Goal: Task Accomplishment & Management: Manage account settings

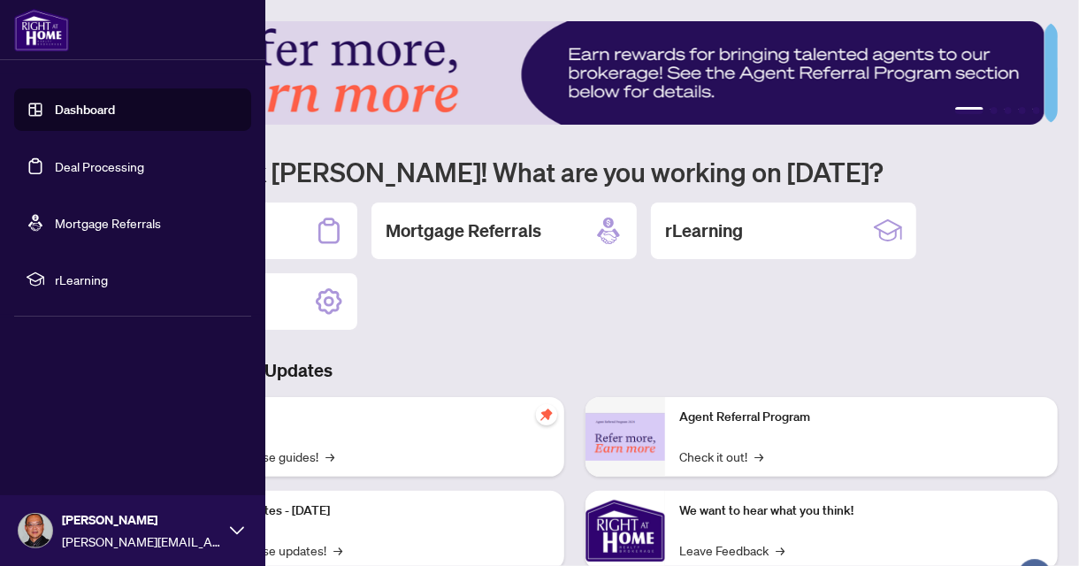
click at [55, 162] on link "Deal Processing" at bounding box center [99, 166] width 89 height 16
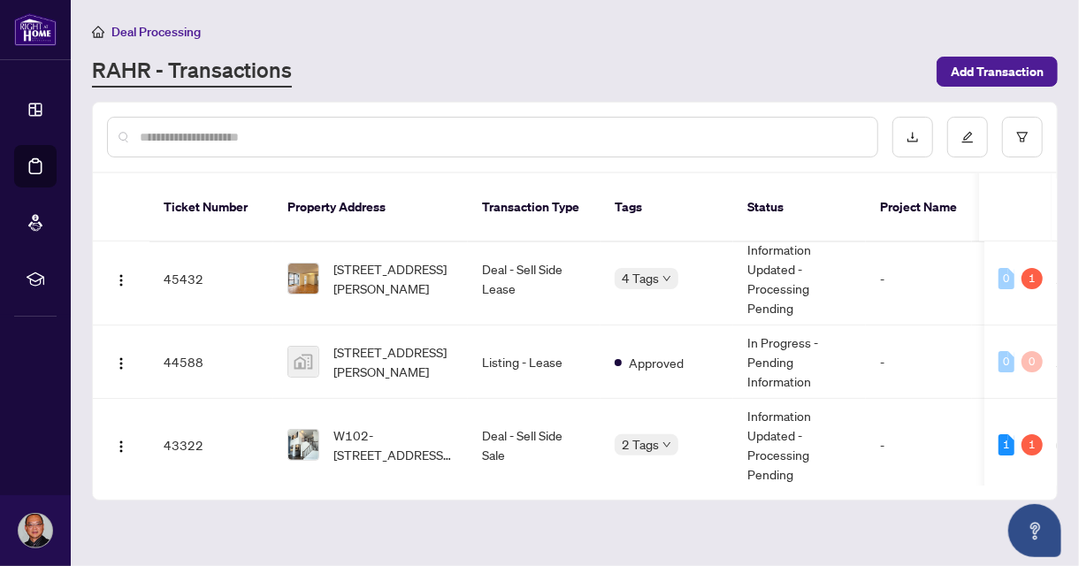
scroll to position [112, 0]
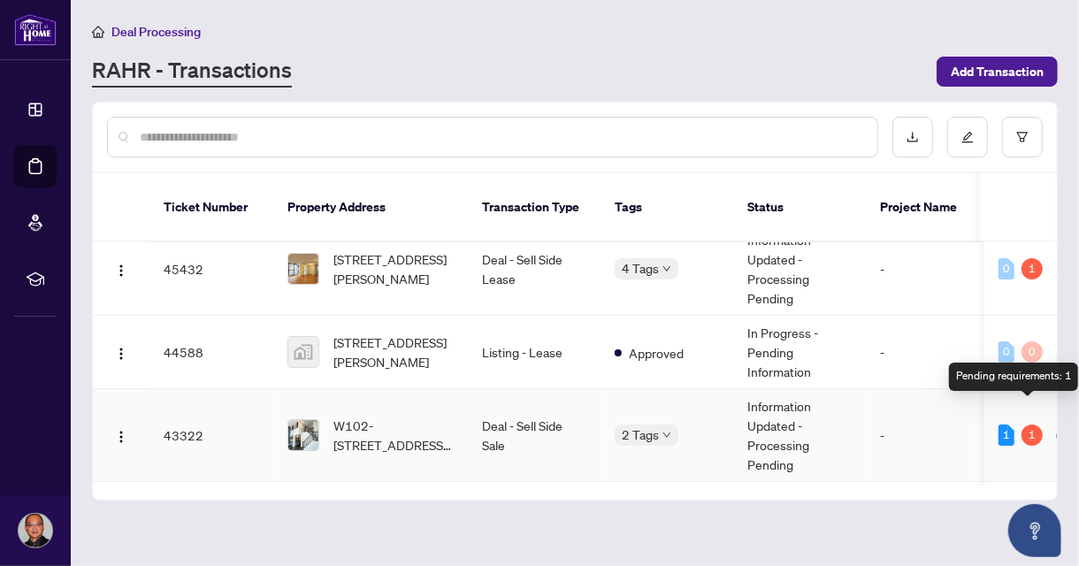
click at [1027, 424] on div "1" at bounding box center [1031, 434] width 21 height 21
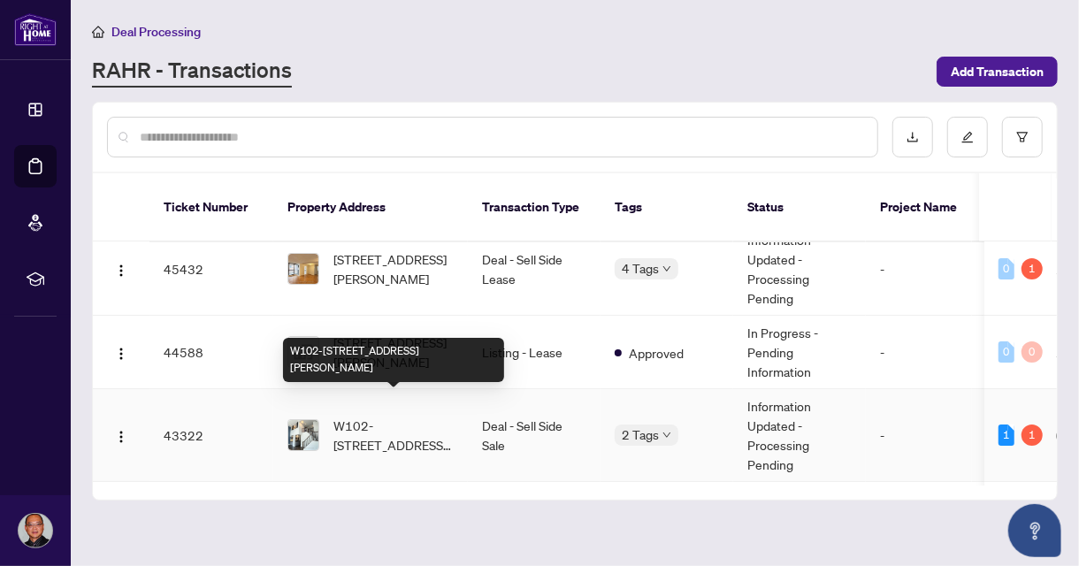
click at [358, 416] on span "W102-[STREET_ADDRESS][PERSON_NAME]" at bounding box center [393, 435] width 120 height 39
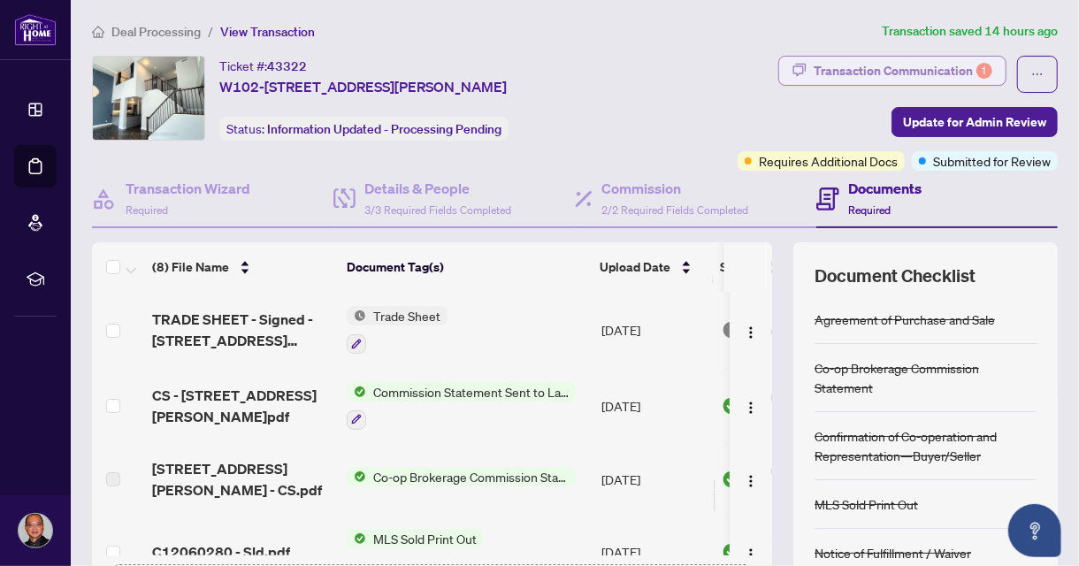
click at [910, 73] on div "Transaction Communication 1" at bounding box center [903, 71] width 179 height 28
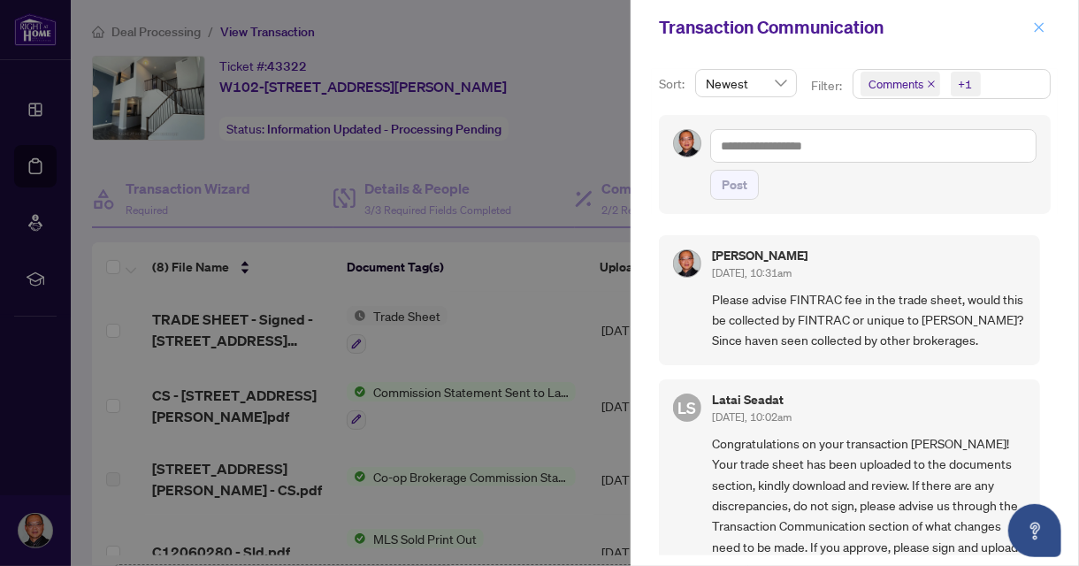
click at [1037, 23] on icon "close" at bounding box center [1039, 27] width 12 height 12
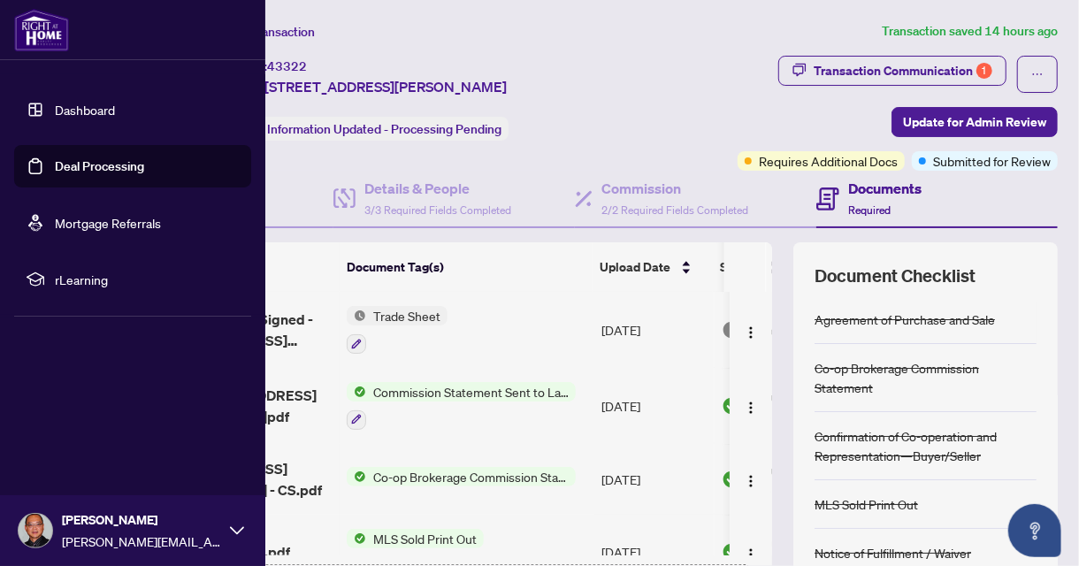
click at [144, 162] on link "Deal Processing" at bounding box center [99, 166] width 89 height 16
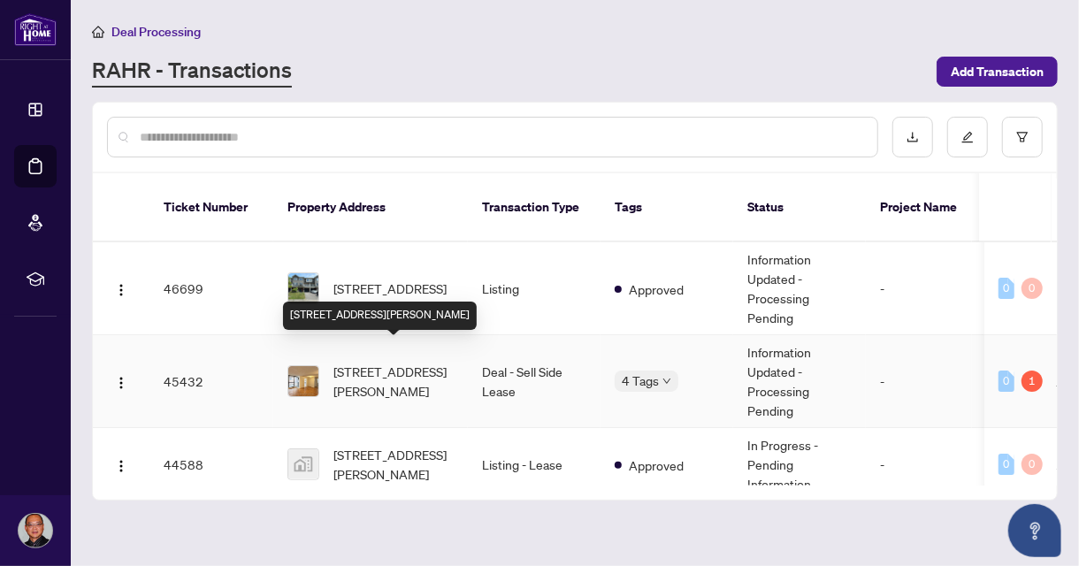
click at [390, 362] on span "[STREET_ADDRESS][PERSON_NAME]" at bounding box center [393, 381] width 120 height 39
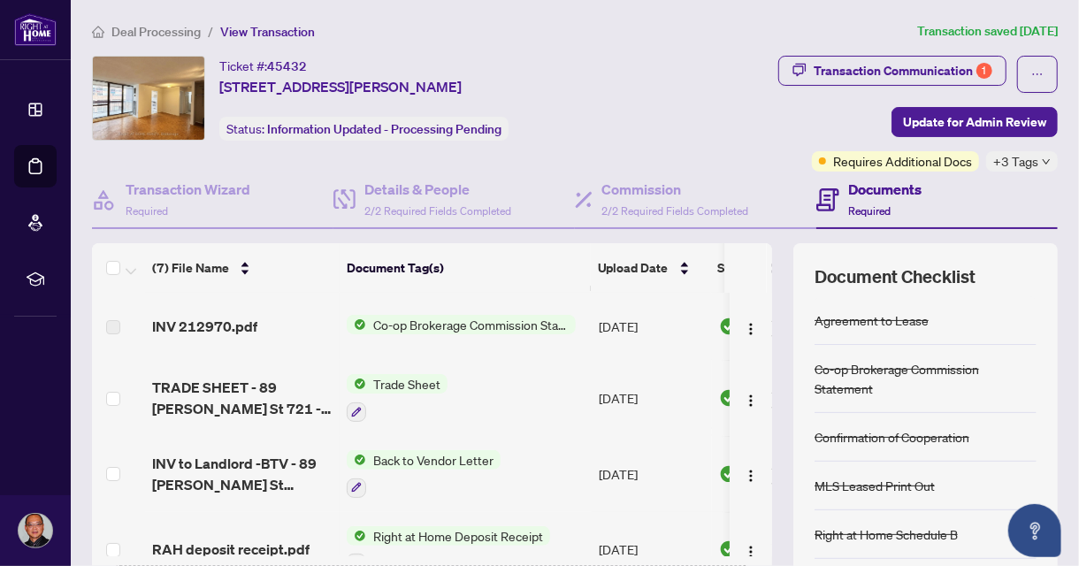
click at [1042, 158] on icon "down" at bounding box center [1046, 161] width 9 height 9
click at [933, 77] on div "Transaction Communication 1" at bounding box center [903, 71] width 179 height 28
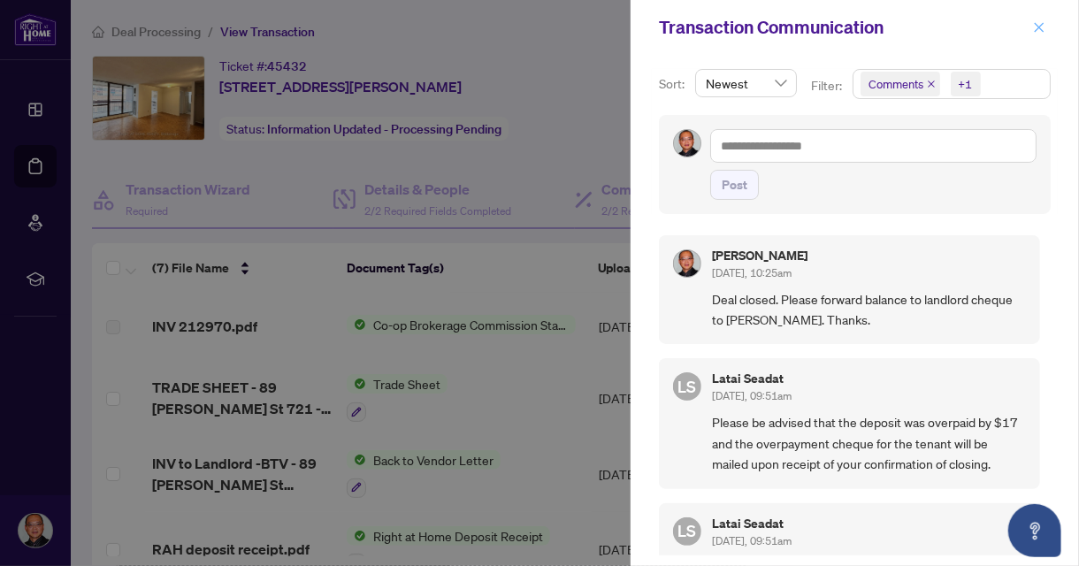
click at [1036, 25] on icon "close" at bounding box center [1039, 27] width 12 height 12
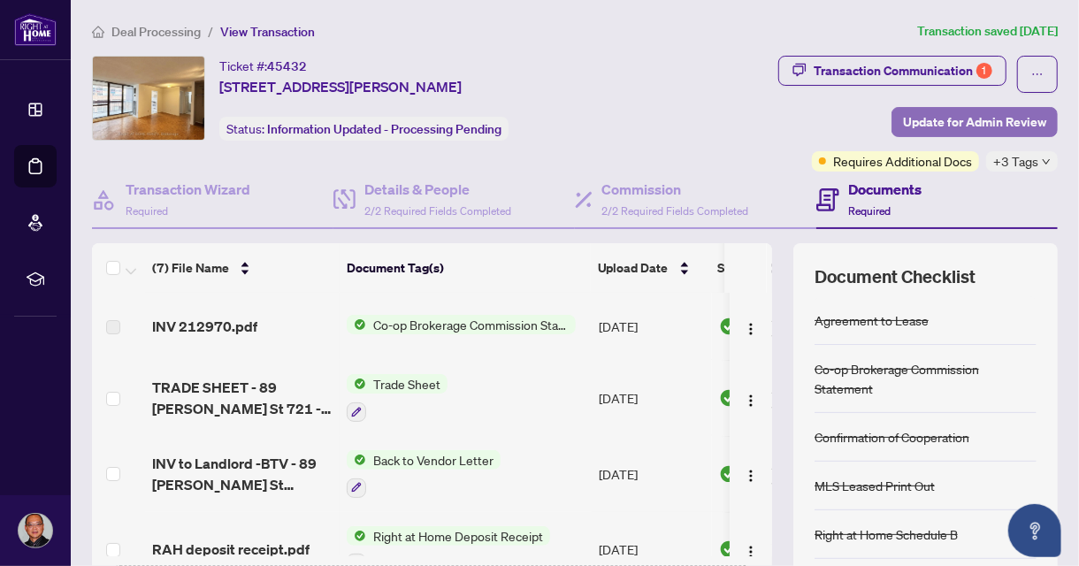
click at [984, 117] on span "Update for Admin Review" at bounding box center [974, 122] width 143 height 28
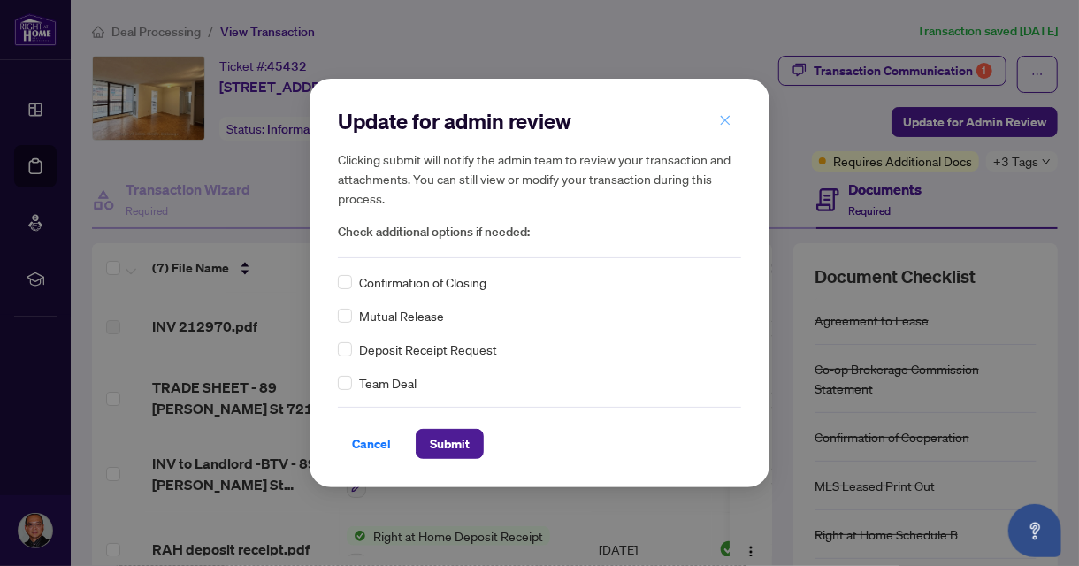
click at [730, 116] on icon "close" at bounding box center [725, 120] width 12 height 12
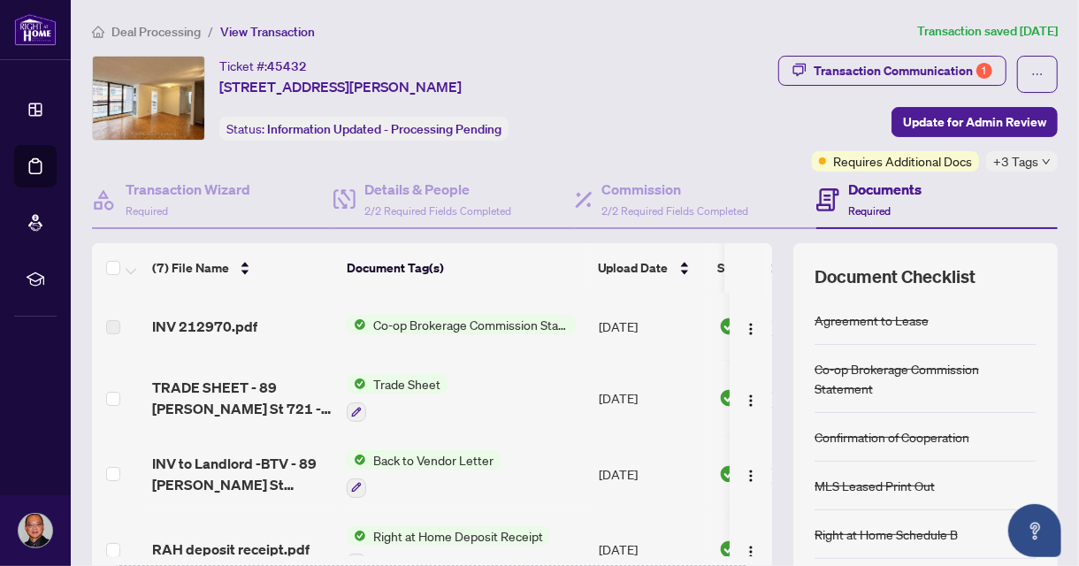
click at [1043, 162] on icon "down" at bounding box center [1046, 161] width 7 height 5
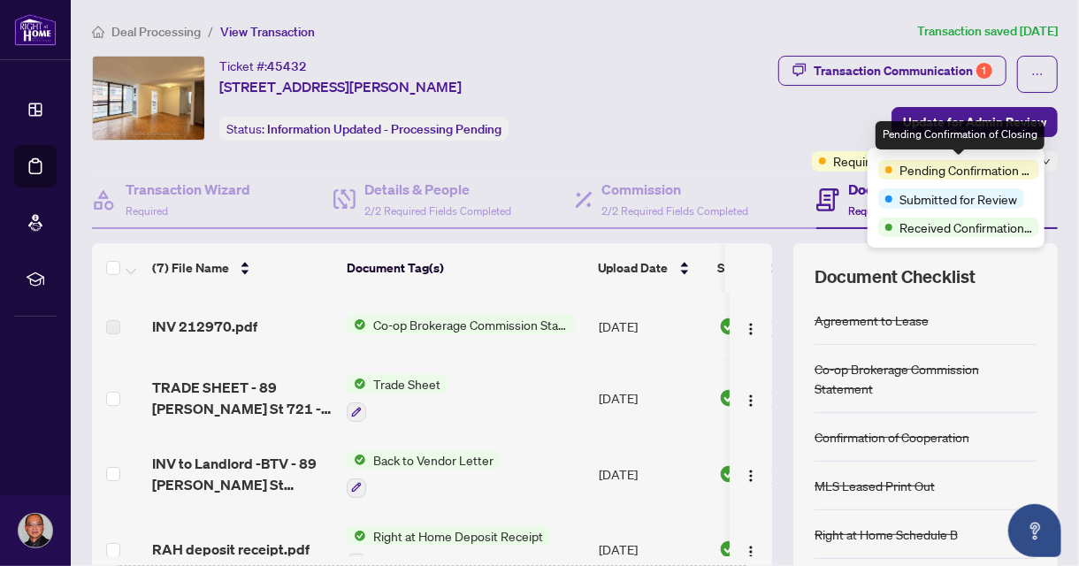
click at [971, 172] on span "Pending Confirmation of Closing" at bounding box center [965, 169] width 133 height 19
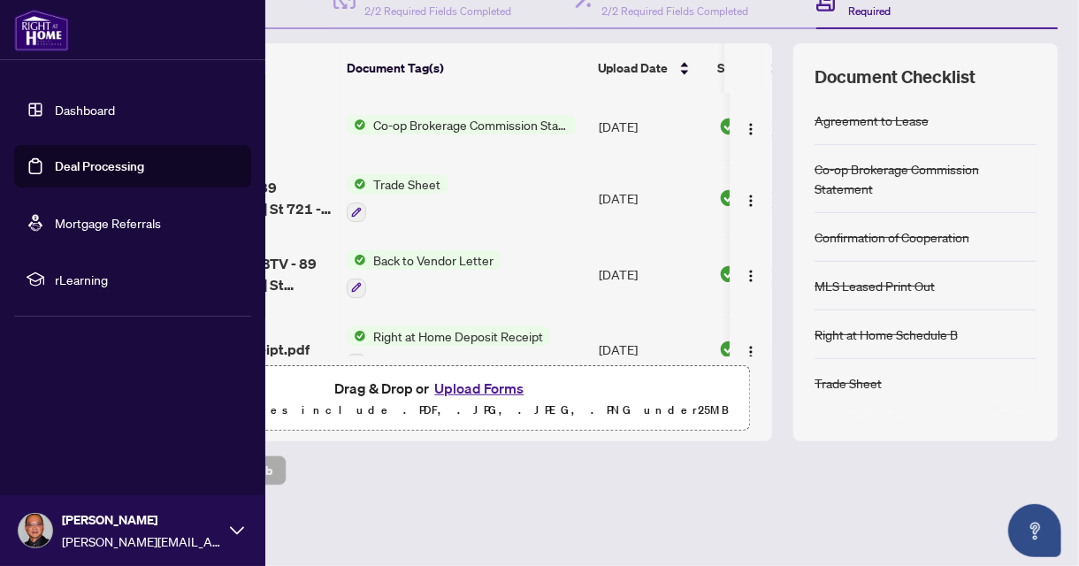
click at [81, 166] on link "Deal Processing" at bounding box center [99, 166] width 89 height 16
